Goal: Download file/media

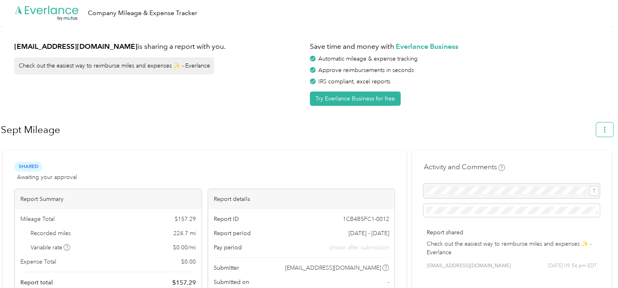
click at [612, 131] on button "button" at bounding box center [604, 130] width 17 height 14
click at [581, 164] on span "Download" at bounding box center [585, 168] width 27 height 9
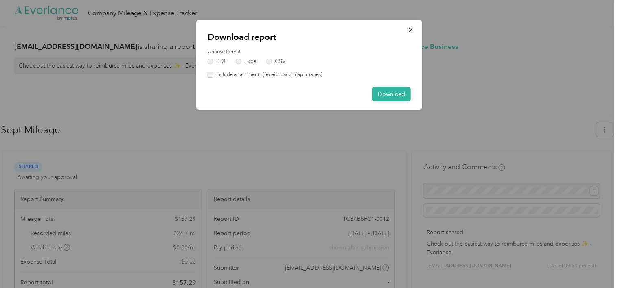
drag, startPoint x: 380, startPoint y: 94, endPoint x: 262, endPoint y: 92, distance: 117.3
click at [262, 92] on div "Download" at bounding box center [309, 94] width 203 height 14
click at [241, 62] on label "Excel" at bounding box center [247, 62] width 22 height 6
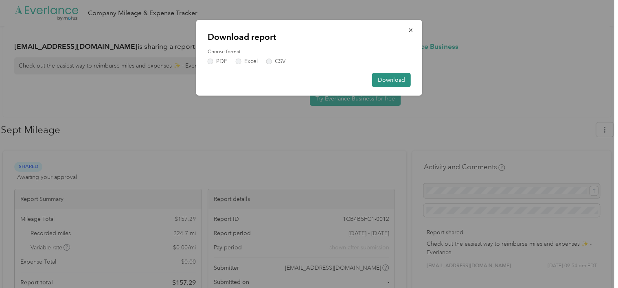
click at [382, 78] on button "Download" at bounding box center [391, 80] width 39 height 14
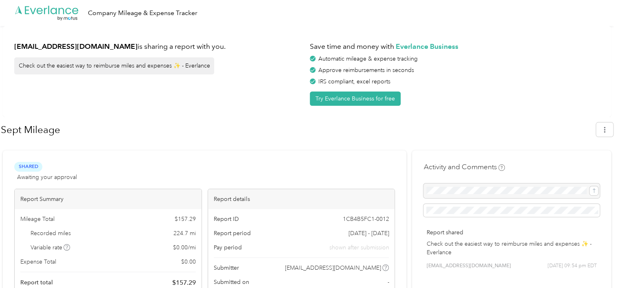
click at [561, 143] on div at bounding box center [307, 147] width 612 height 9
